Goal: Information Seeking & Learning: Learn about a topic

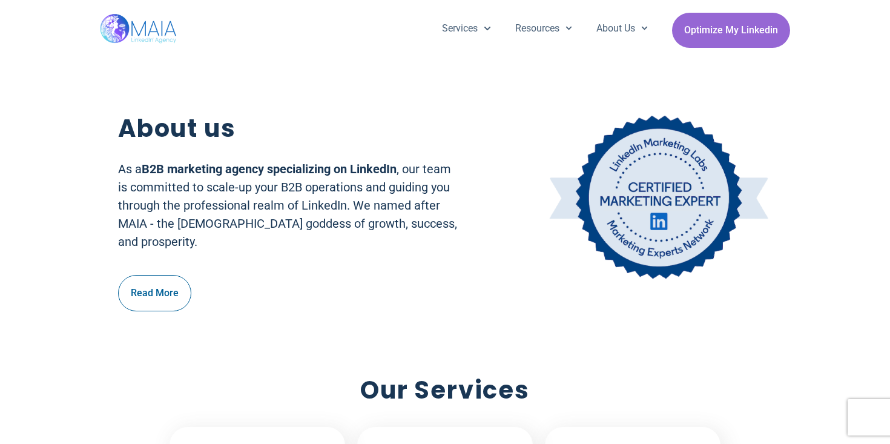
scroll to position [505, 0]
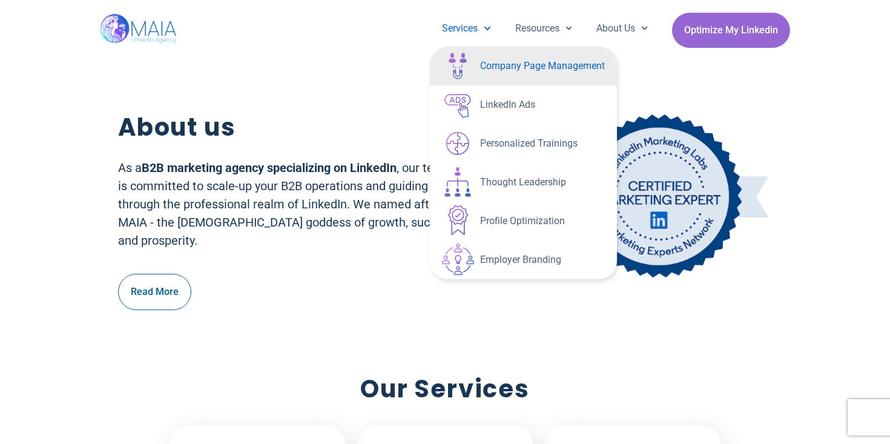
click at [498, 73] on link "Company Page Management" at bounding box center [523, 66] width 187 height 39
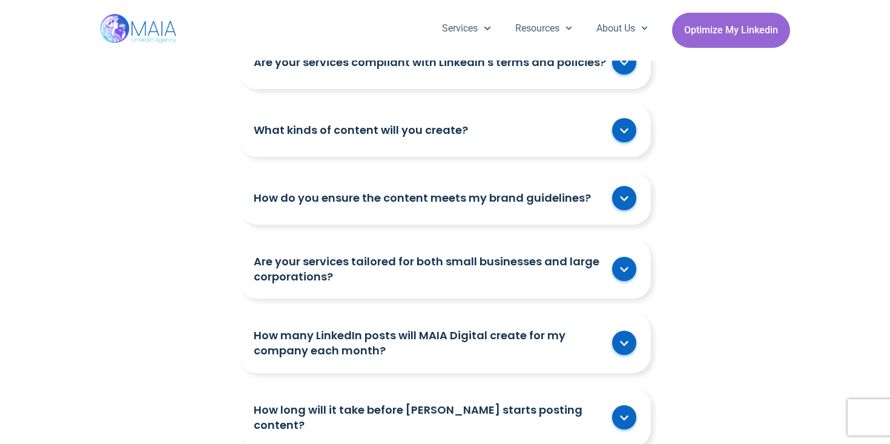
scroll to position [2166, 0]
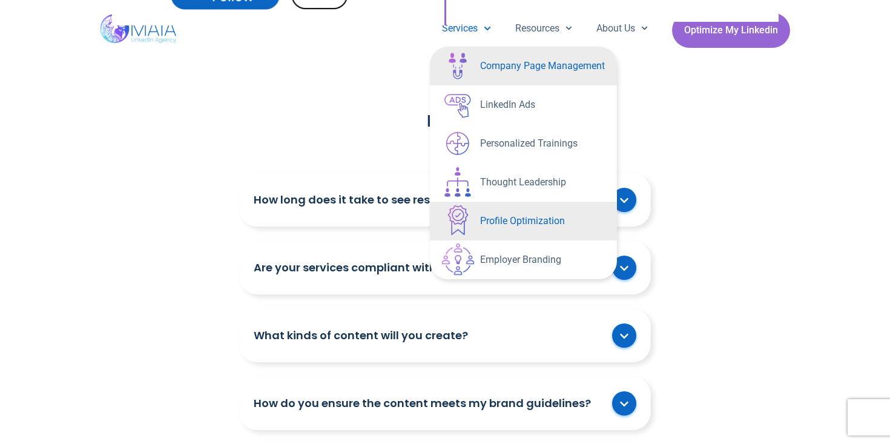
click at [495, 231] on link "Profile Optimization" at bounding box center [523, 221] width 187 height 39
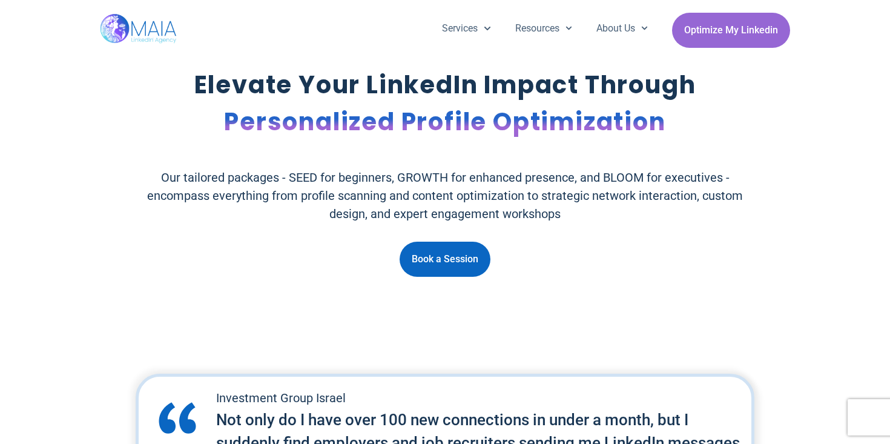
scroll to position [2241, 0]
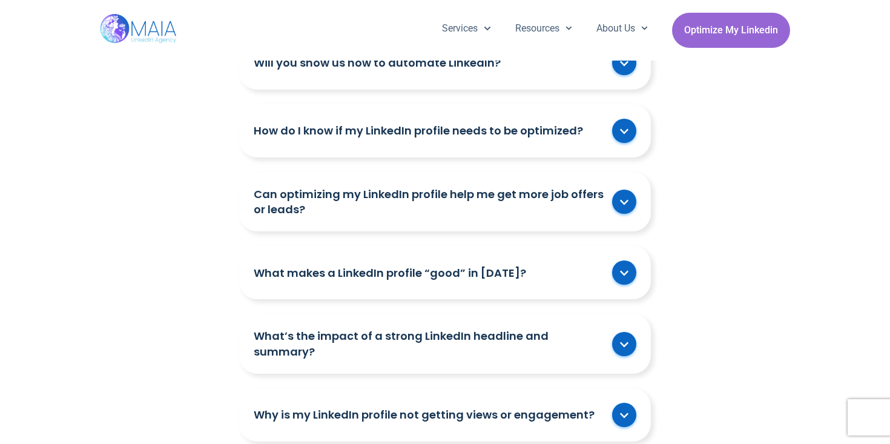
click at [600, 279] on link "What makes a LinkedIn profile “good” in [DATE]?" at bounding box center [430, 272] width 352 height 15
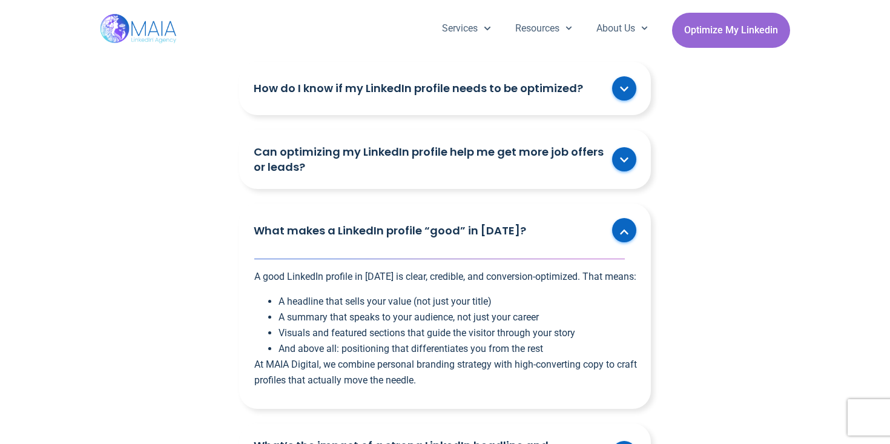
scroll to position [2289, 0]
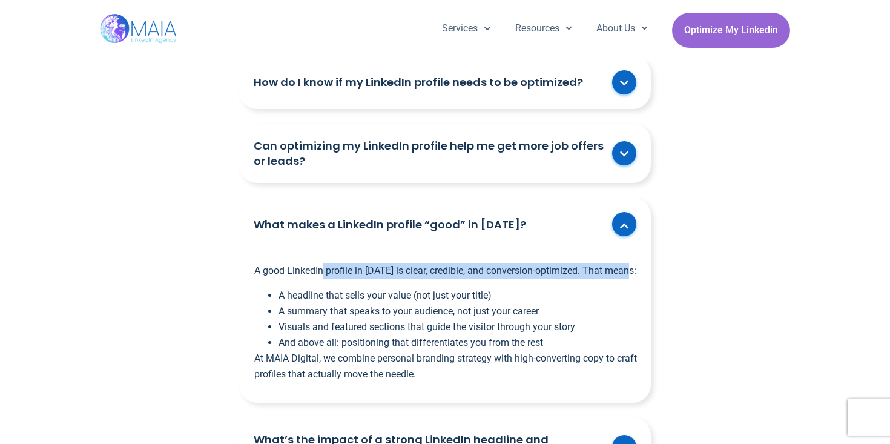
drag, startPoint x: 324, startPoint y: 272, endPoint x: 501, endPoint y: 280, distance: 177.1
click at [501, 279] on p "A good LinkedIn profile in [DATE] is clear, credible, and conversion-optimized.…" at bounding box center [446, 271] width 385 height 16
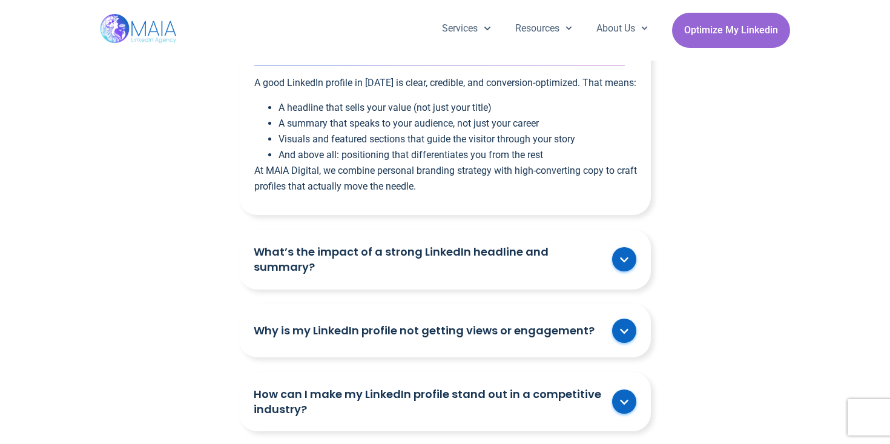
scroll to position [2483, 0]
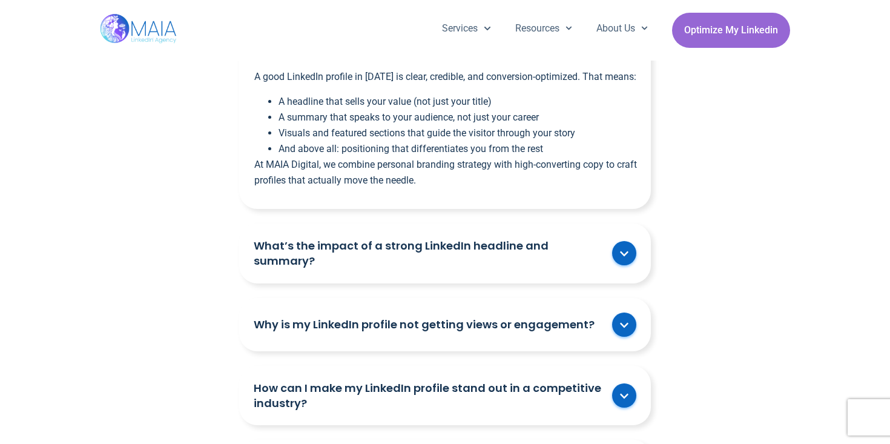
click at [490, 250] on div "What’s the impact of a strong LinkedIn headline and summary?" at bounding box center [445, 252] width 412 height 59
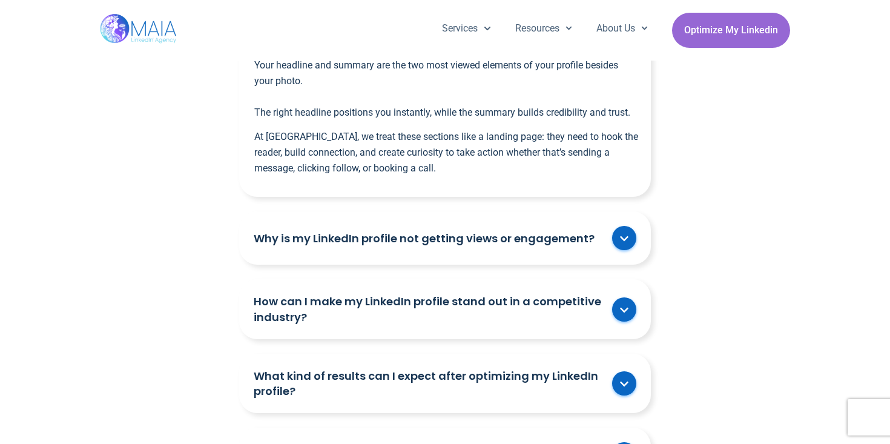
scroll to position [2748, 0]
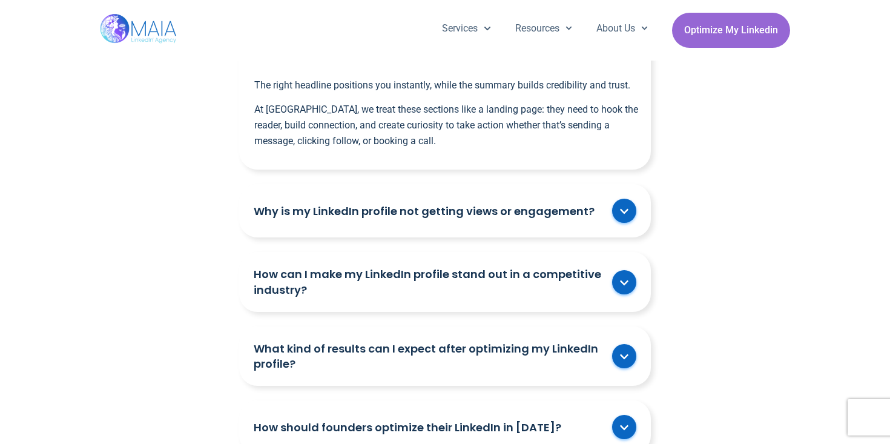
click at [491, 219] on link "Why is my LinkedIn profile not getting views or engagement?" at bounding box center [430, 210] width 352 height 15
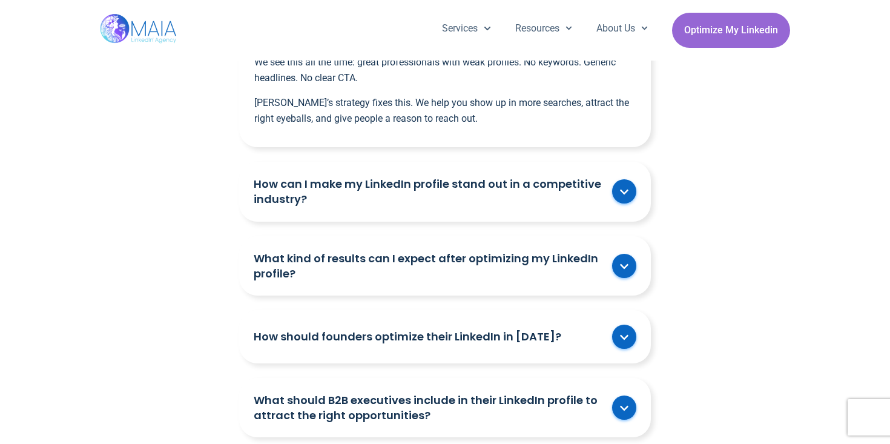
scroll to position [2972, 0]
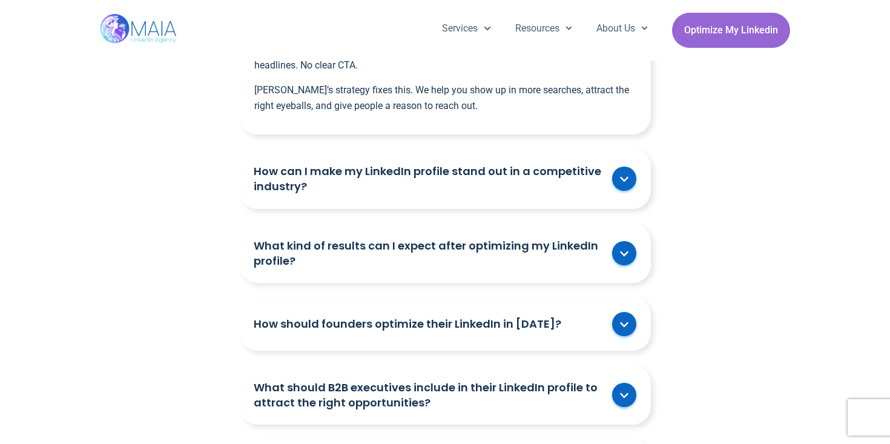
click at [504, 208] on div "How can I make my LinkedIn profile stand out in a competitive industry?" at bounding box center [445, 178] width 412 height 59
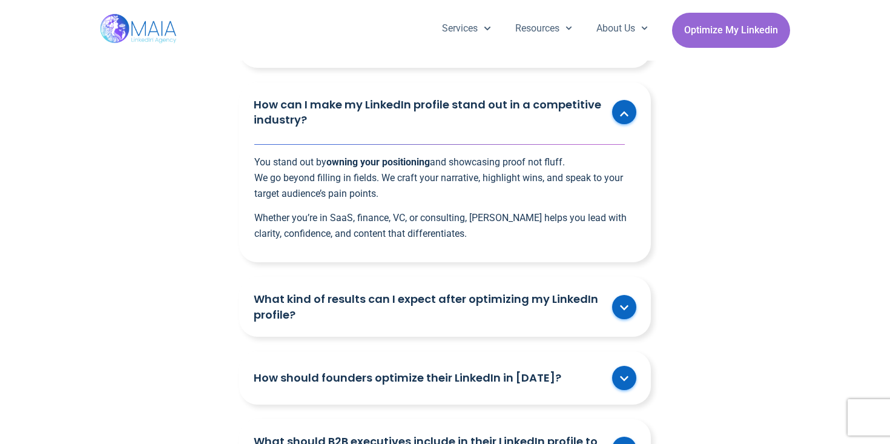
scroll to position [3040, 0]
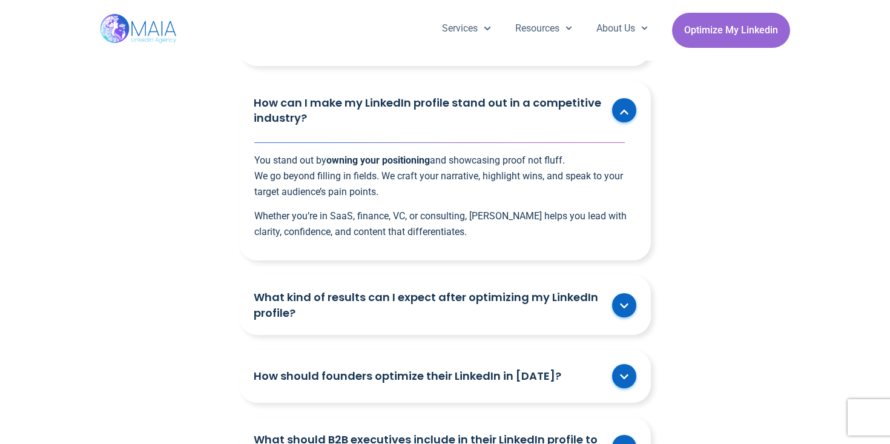
click at [455, 318] on link "What kind of results can I expect after optimizing my LinkedIn profile?" at bounding box center [430, 304] width 352 height 30
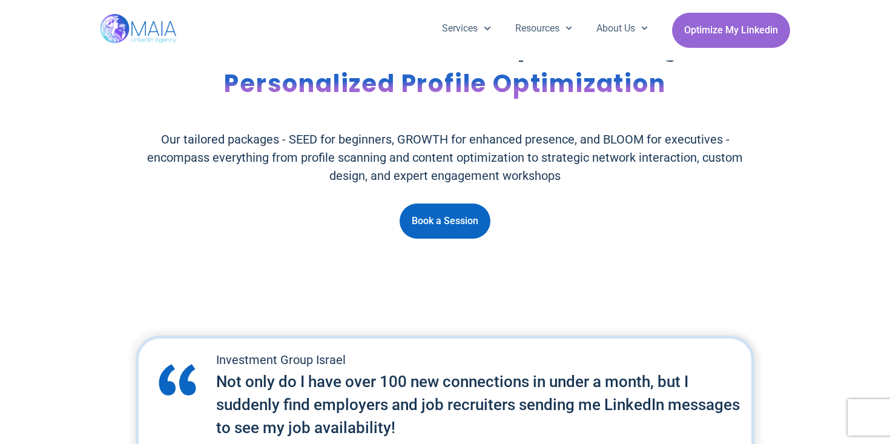
scroll to position [0, 0]
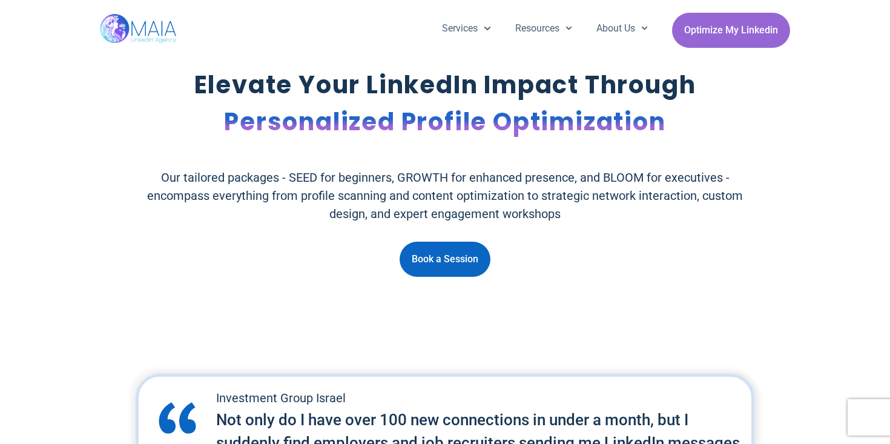
click at [425, 90] on p "Elevate Your LinkedIn Impact Through Personalized Profile Optimization" at bounding box center [445, 104] width 611 height 74
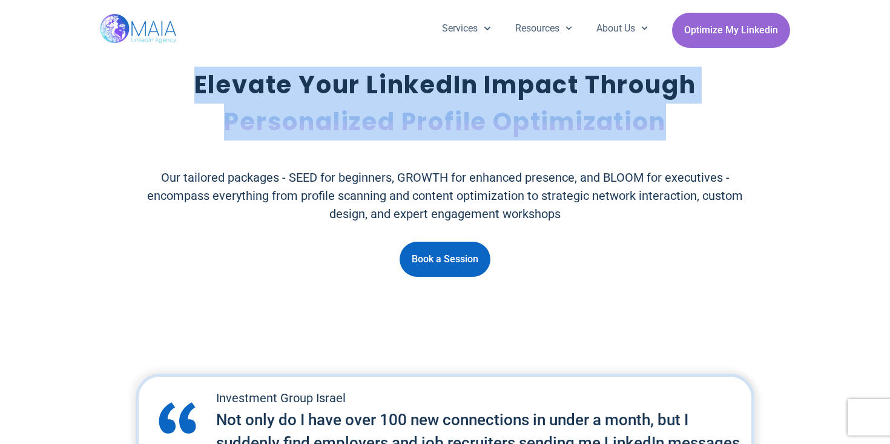
click at [425, 90] on p "Elevate Your LinkedIn Impact Through Personalized Profile Optimization" at bounding box center [445, 104] width 611 height 74
click at [448, 82] on p "Elevate Your LinkedIn Impact Through Personalized Profile Optimization" at bounding box center [445, 104] width 611 height 74
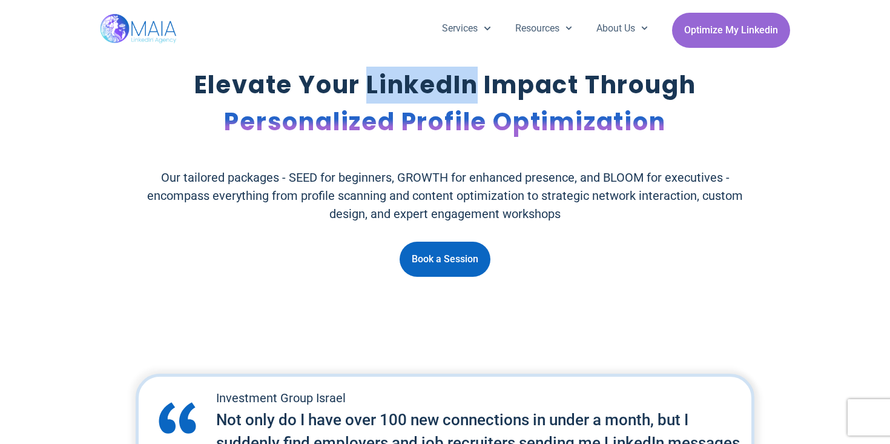
click at [448, 82] on p "Elevate Your LinkedIn Impact Through Personalized Profile Optimization" at bounding box center [445, 104] width 611 height 74
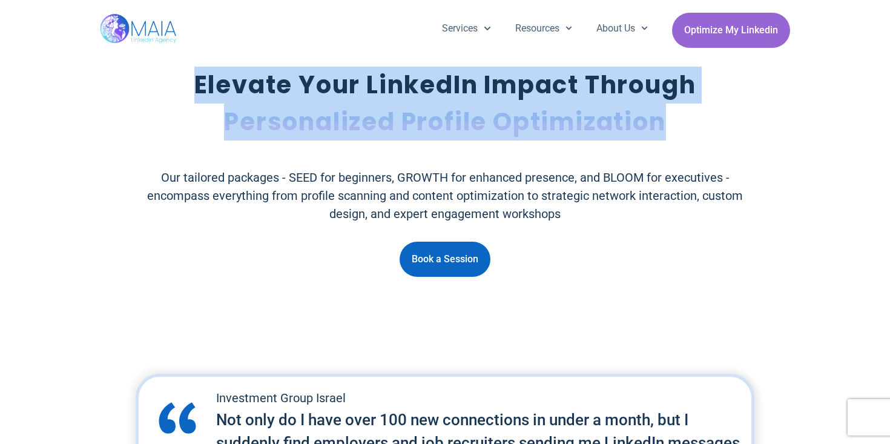
click at [448, 82] on p "Elevate Your LinkedIn Impact Through Personalized Profile Optimization" at bounding box center [445, 104] width 611 height 74
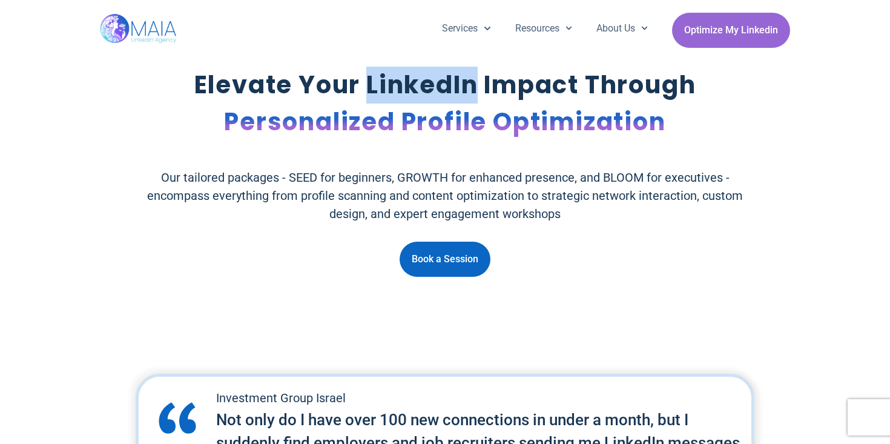
click at [448, 82] on p "Elevate Your LinkedIn Impact Through Personalized Profile Optimization" at bounding box center [445, 104] width 611 height 74
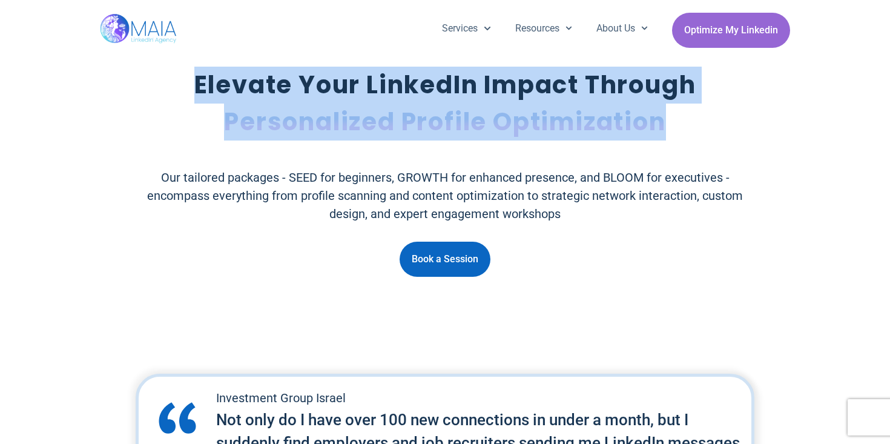
click at [448, 82] on p "Elevate Your LinkedIn Impact Through Personalized Profile Optimization" at bounding box center [445, 104] width 611 height 74
click at [491, 97] on p "Elevate Your LinkedIn Impact Through Personalized Profile Optimization" at bounding box center [445, 104] width 611 height 74
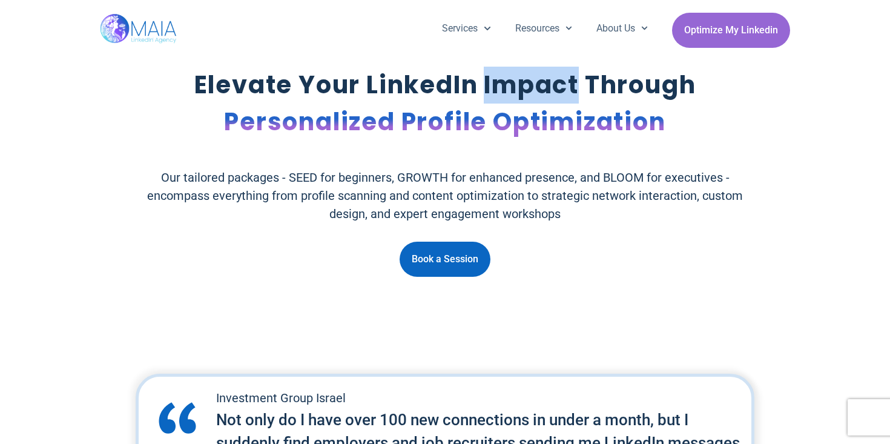
click at [491, 97] on p "Elevate Your LinkedIn Impact Through Personalized Profile Optimization" at bounding box center [445, 104] width 611 height 74
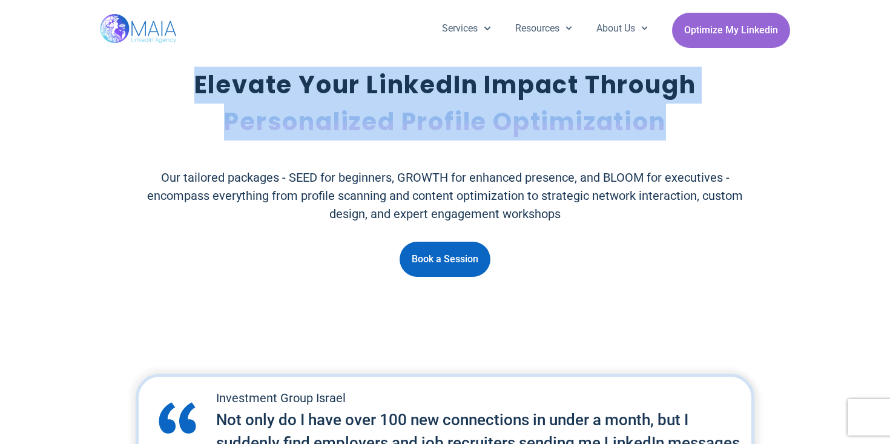
click at [491, 97] on p "Elevate Your LinkedIn Impact Through Personalized Profile Optimization" at bounding box center [445, 104] width 611 height 74
